Goal: Communication & Community: Ask a question

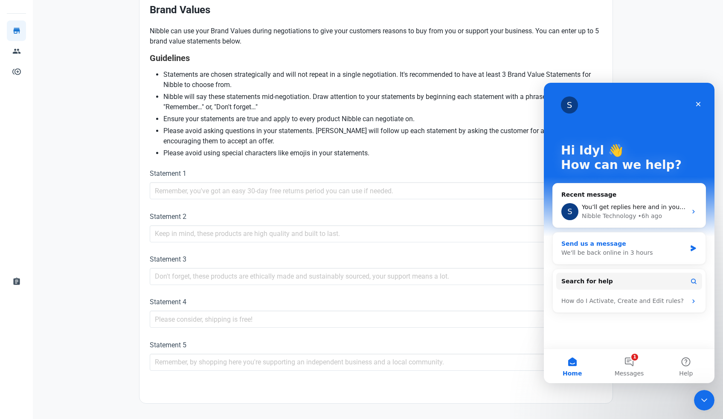
click at [597, 250] on div "We'll be back online in 3 hours" at bounding box center [623, 252] width 125 height 9
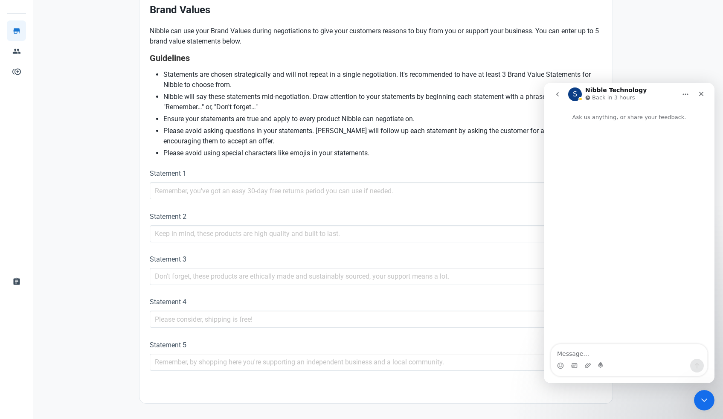
click at [556, 93] on icon "go back" at bounding box center [557, 94] width 7 height 7
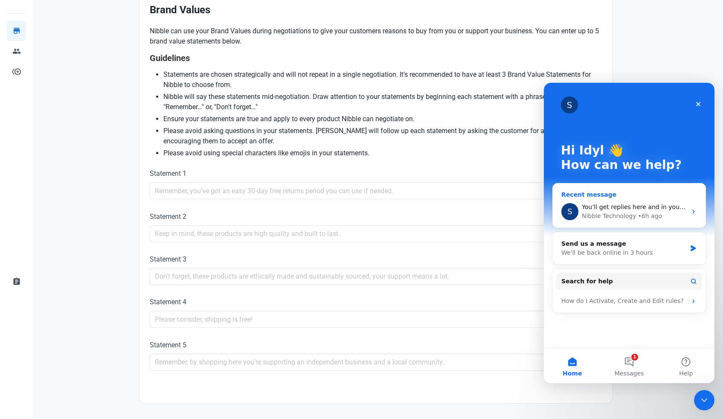
click at [618, 213] on div "Nibble Technology" at bounding box center [609, 215] width 55 height 9
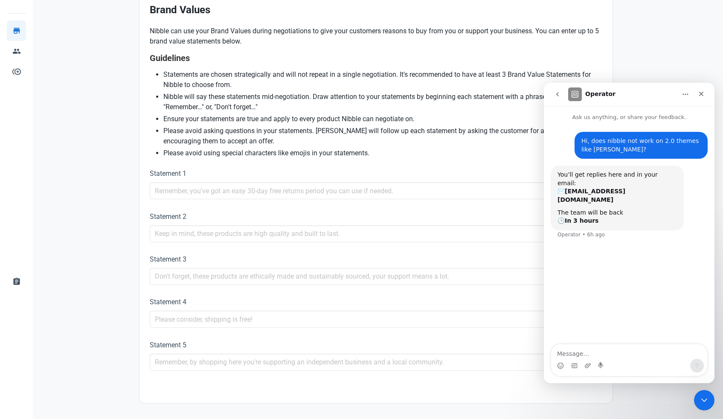
click at [589, 232] on div "Operator • 6h ago" at bounding box center [580, 234] width 47 height 5
click at [574, 356] on textarea "Message…" at bounding box center [629, 351] width 156 height 14
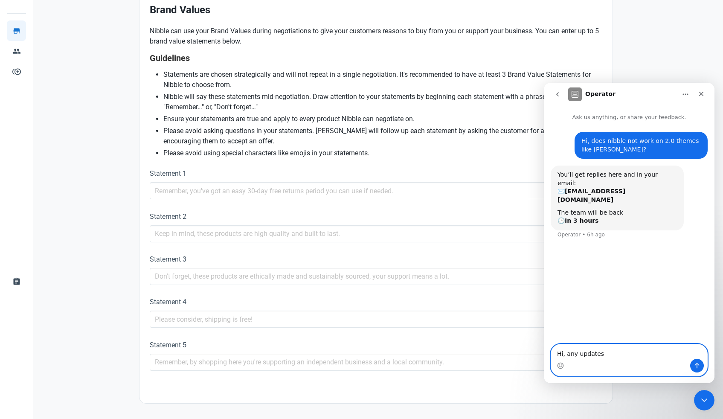
type textarea "Hi, any updates?"
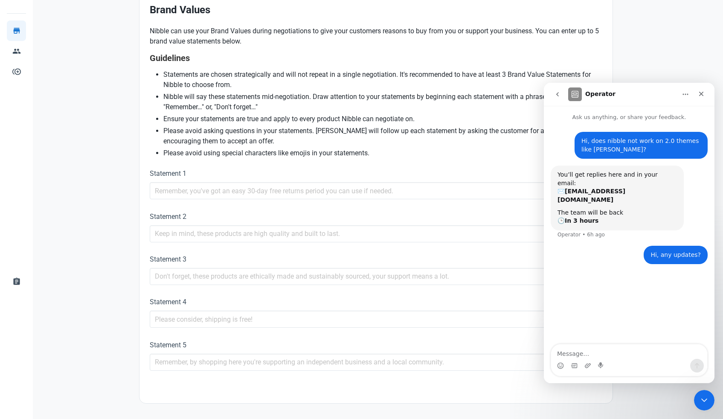
click at [556, 93] on icon "go back" at bounding box center [557, 94] width 7 height 7
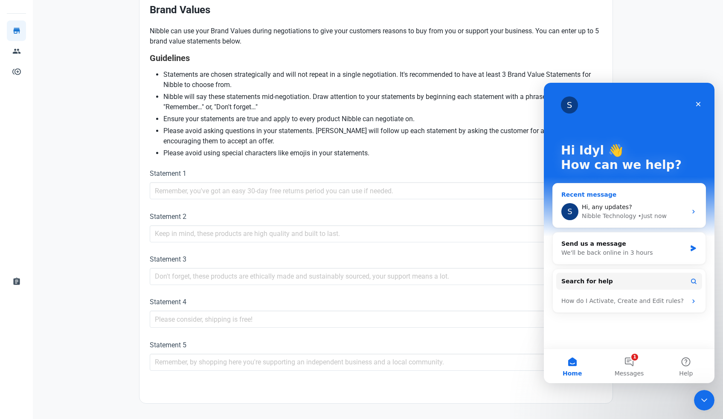
click at [635, 208] on div "Hi, any updates?" at bounding box center [634, 207] width 105 height 9
